Goal: Task Accomplishment & Management: Manage account settings

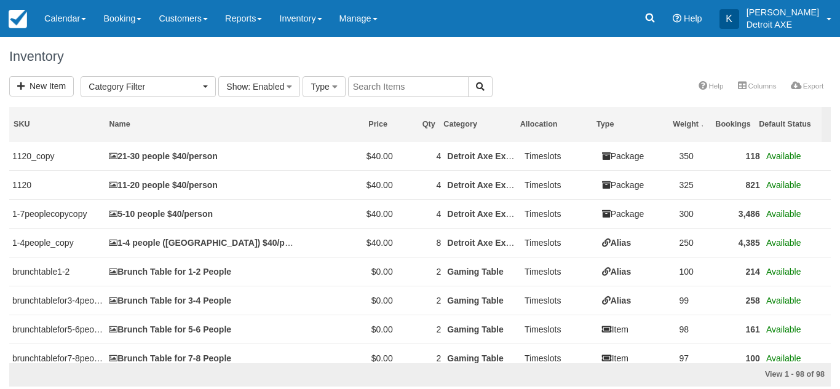
select select
type input "doubles"
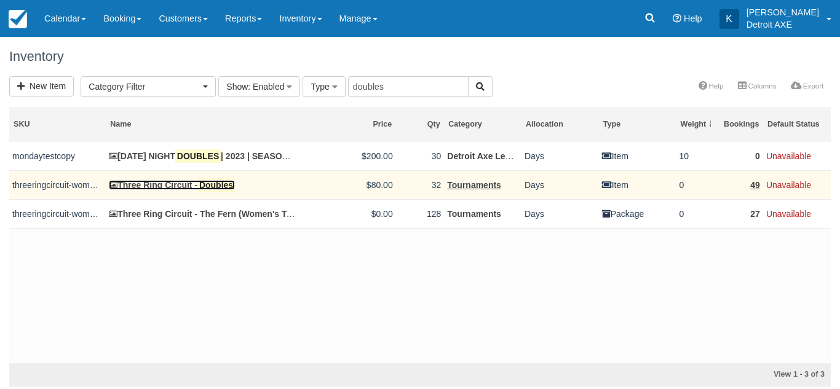
click at [221, 183] on mark "Doubles" at bounding box center [216, 185] width 38 height 14
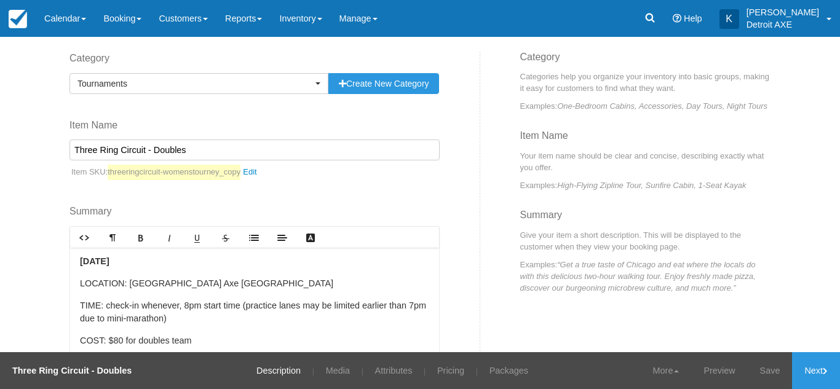
scroll to position [236, 0]
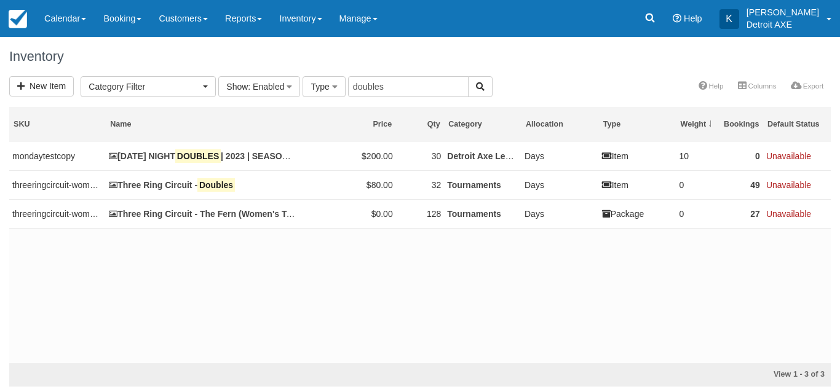
select select
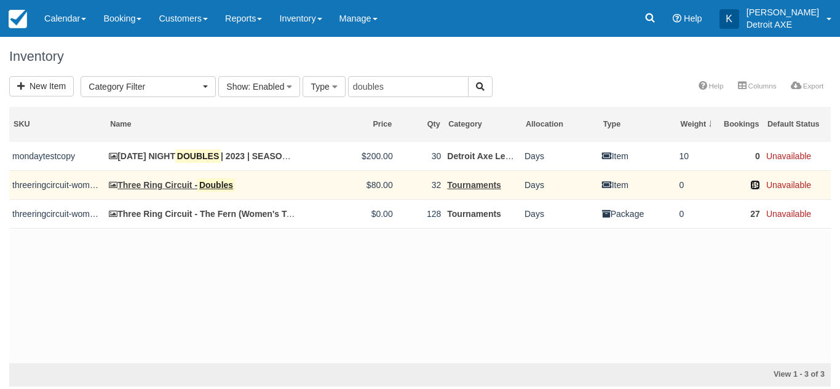
click at [754, 185] on link "49" at bounding box center [755, 185] width 10 height 10
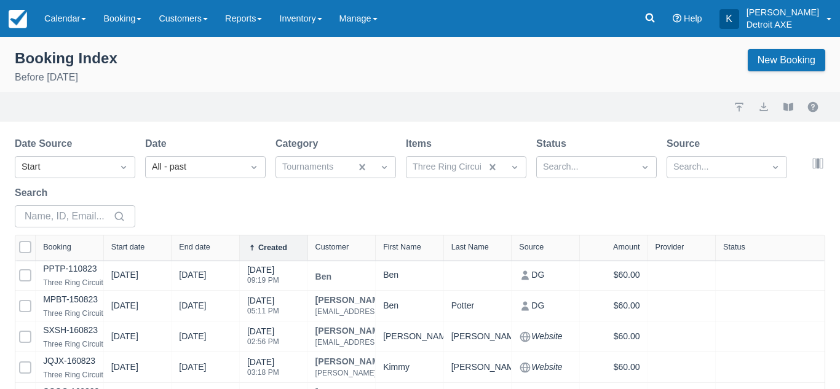
select select "25"
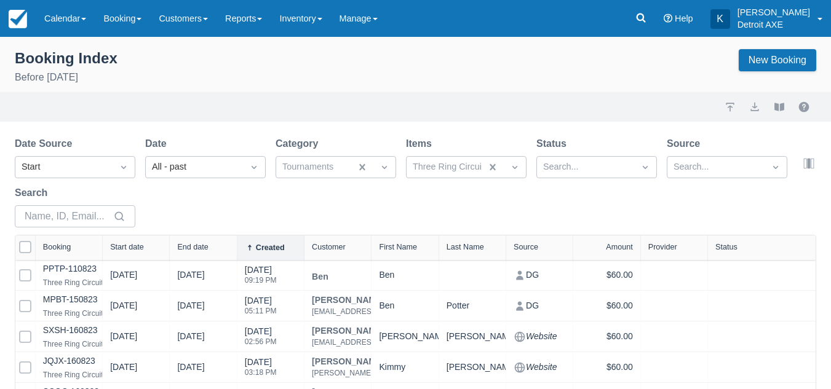
select select "25"
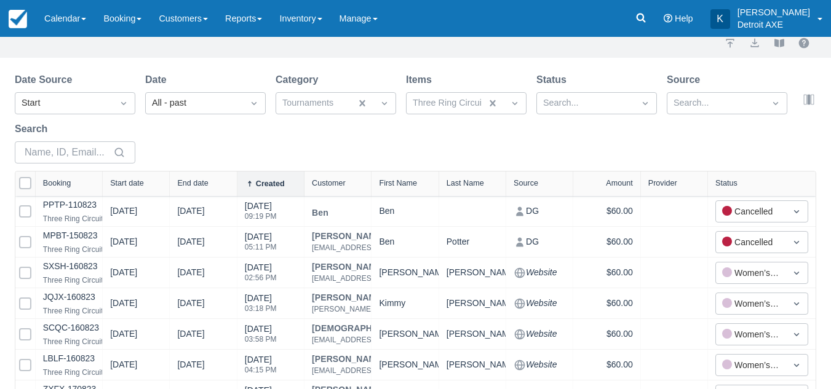
click at [228, 92] on div "Date All - past" at bounding box center [205, 94] width 121 height 42
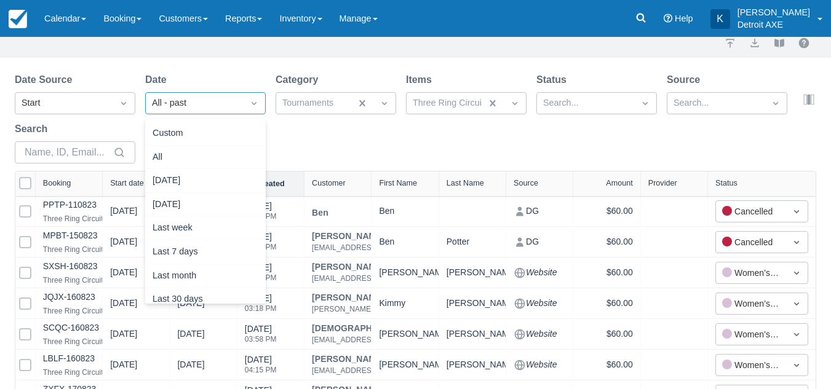
scroll to position [39, 0]
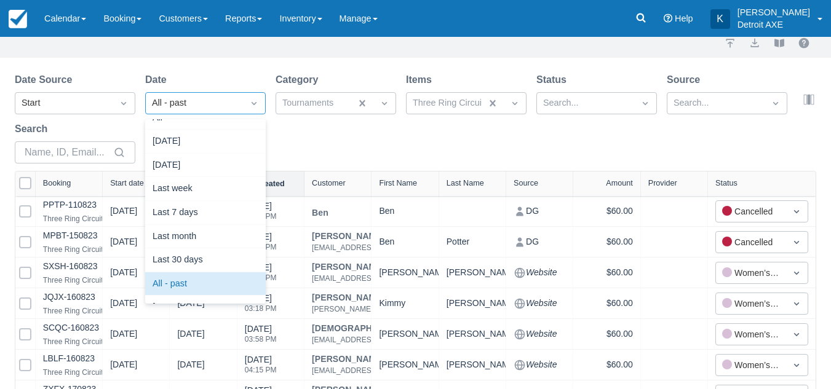
click at [228, 100] on div "All - past" at bounding box center [194, 104] width 85 height 14
click at [202, 256] on div "Last 30 days" at bounding box center [205, 260] width 121 height 24
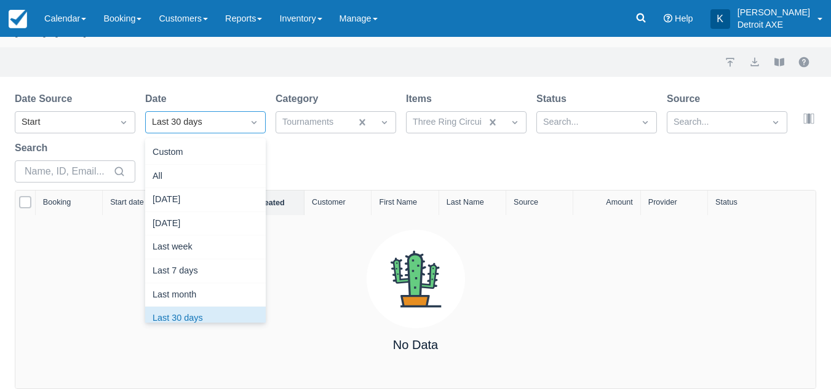
scroll to position [15, 0]
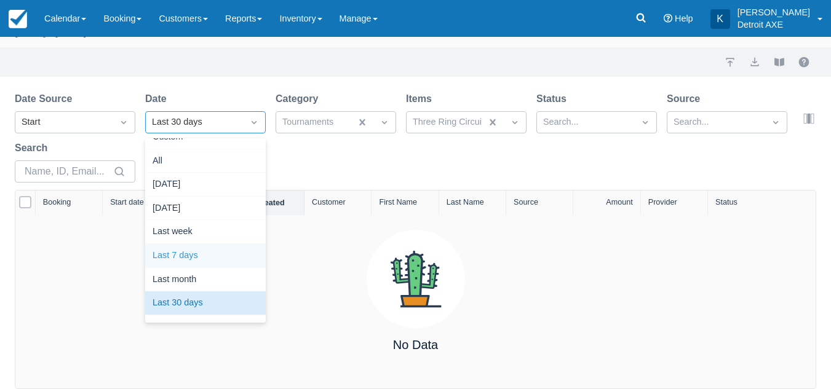
drag, startPoint x: 180, startPoint y: 124, endPoint x: 188, endPoint y: 255, distance: 131.2
click at [188, 133] on div "option Last 7 days focused, 6 of 15. 15 results available. Use Up and Down to c…" at bounding box center [205, 122] width 121 height 22
click at [188, 255] on div "Last 7 days" at bounding box center [205, 256] width 121 height 24
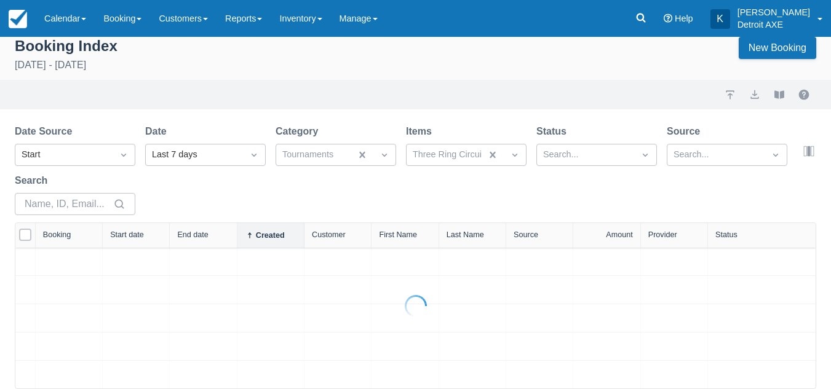
scroll to position [45, 0]
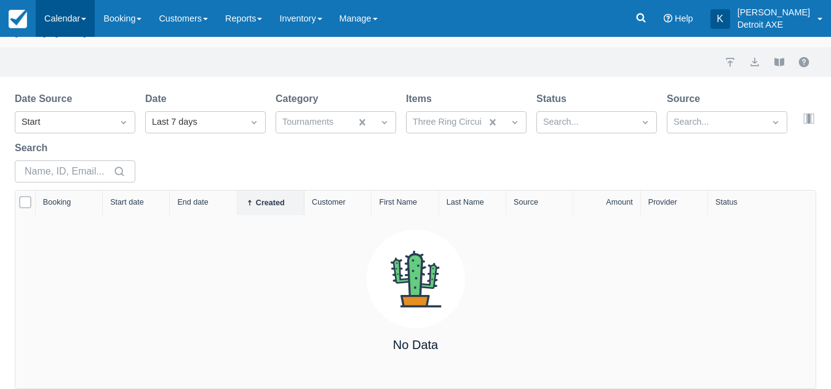
click at [89, 30] on link "Calendar" at bounding box center [65, 18] width 59 height 37
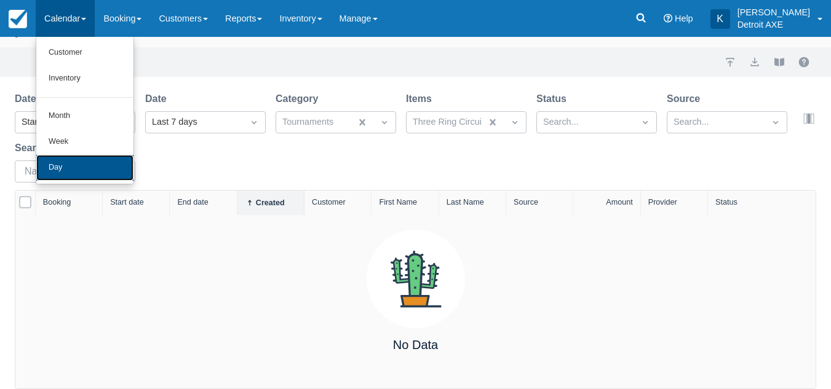
click at [80, 170] on link "Day" at bounding box center [84, 168] width 97 height 26
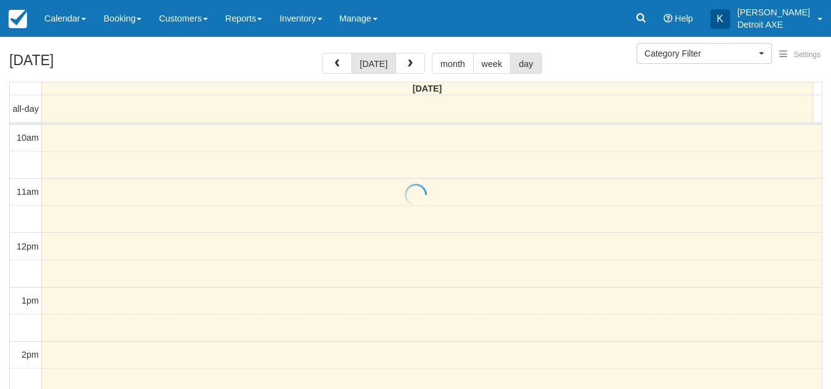
select select
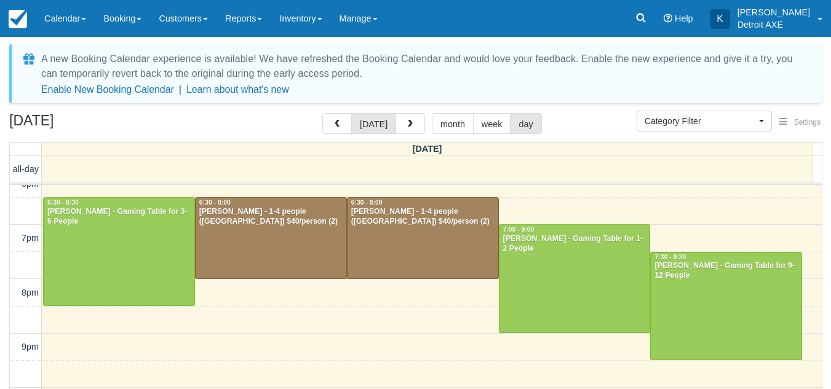
scroll to position [450, 0]
